Goal: Task Accomplishment & Management: Use online tool/utility

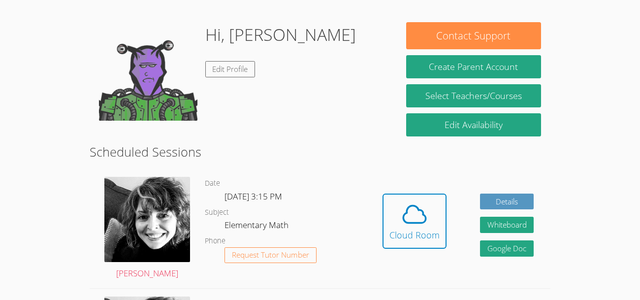
scroll to position [157, 0]
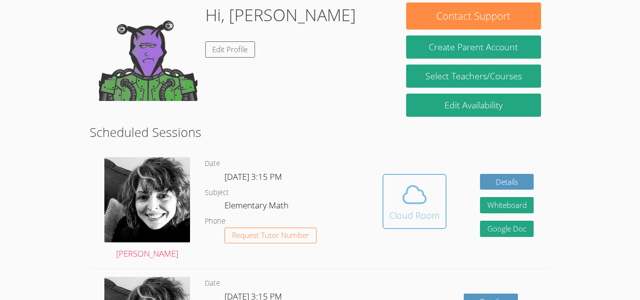
click at [393, 206] on span at bounding box center [415, 195] width 50 height 28
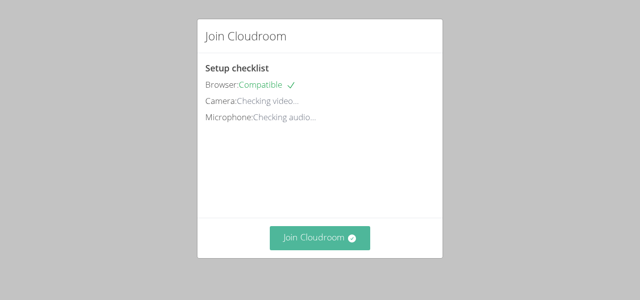
click at [323, 241] on button "Join Cloudroom" at bounding box center [320, 238] width 101 height 24
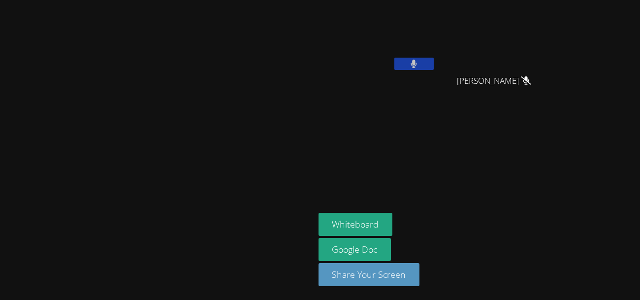
click at [525, 85] on icon at bounding box center [526, 80] width 10 height 8
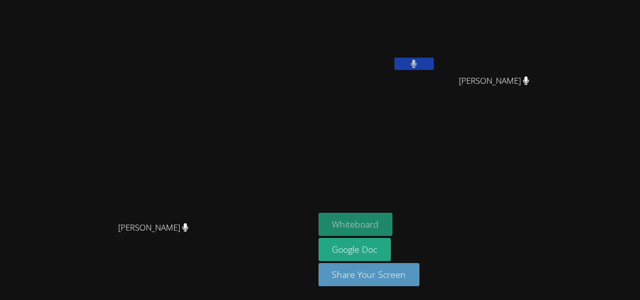
click at [393, 222] on button "Whiteboard" at bounding box center [356, 224] width 74 height 23
